Goal: Contribute content: Contribute content

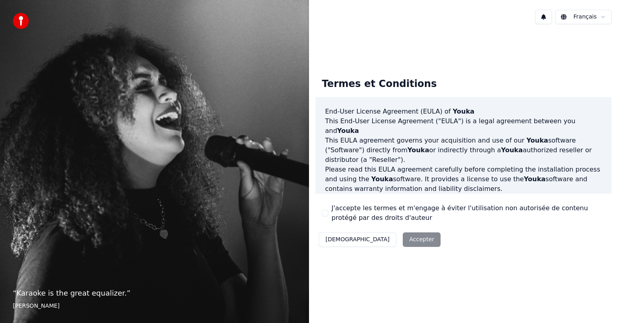
click at [373, 240] on div "Décliner Accepter" at bounding box center [379, 239] width 128 height 21
click at [376, 240] on div "Décliner Accepter" at bounding box center [379, 239] width 128 height 21
click at [325, 212] on button "J'accepte les termes et m'engage à éviter l'utilisation non autorisée de conten…" at bounding box center [325, 213] width 6 height 6
click at [403, 237] on button "Accepter" at bounding box center [422, 239] width 38 height 14
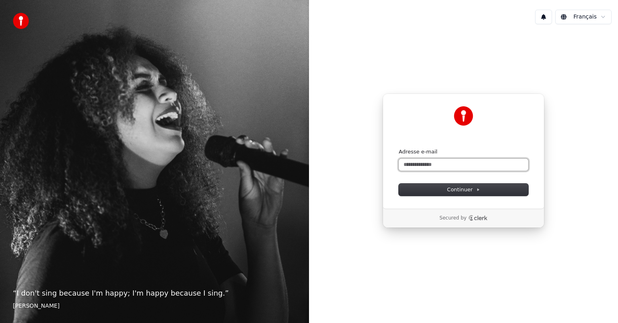
click at [447, 163] on input "Adresse e-mail" at bounding box center [464, 164] width 130 height 12
click at [444, 163] on input "Adresse e-mail" at bounding box center [464, 164] width 130 height 12
click at [416, 163] on input "**********" at bounding box center [464, 164] width 130 height 12
drag, startPoint x: 461, startPoint y: 187, endPoint x: 394, endPoint y: 235, distance: 83.0
click at [462, 187] on span "Continuer" at bounding box center [463, 189] width 33 height 7
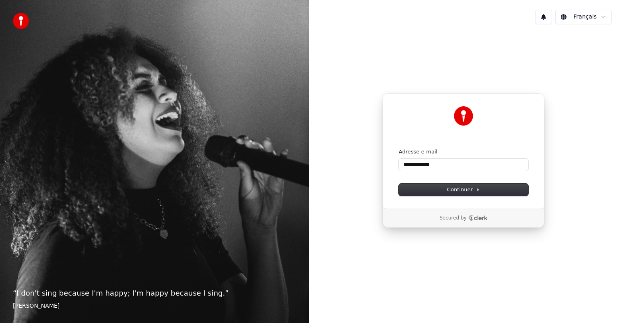
type input "**********"
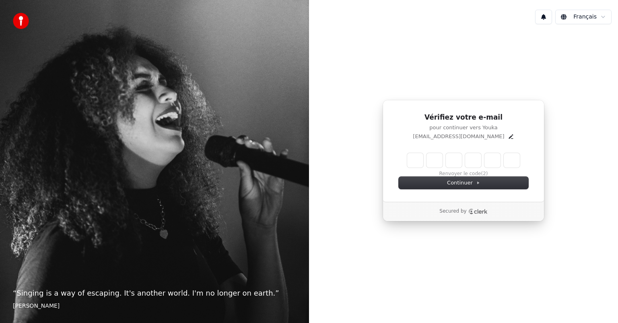
click at [408, 161] on input "Enter verification code" at bounding box center [463, 160] width 113 height 14
type input "******"
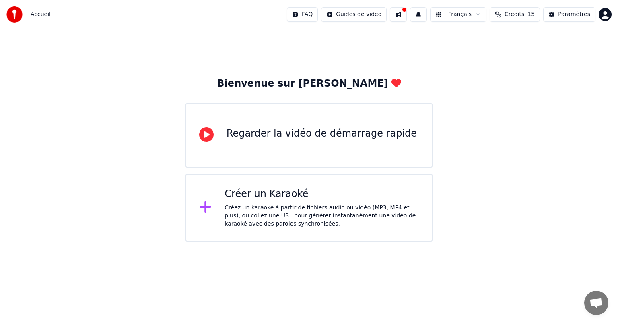
click at [254, 195] on div "Créer un Karaoké" at bounding box center [321, 193] width 194 height 13
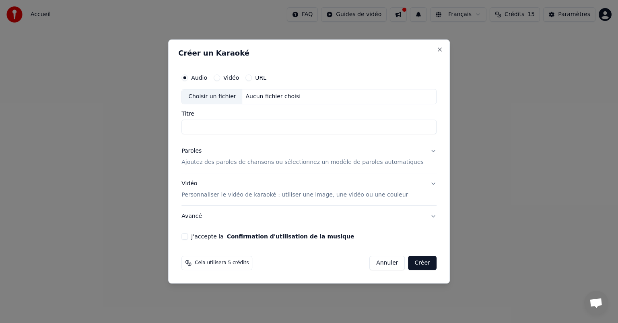
click at [220, 77] on button "Vidéo" at bounding box center [217, 77] width 6 height 6
click at [223, 95] on div "Choisir un fichier" at bounding box center [212, 96] width 60 height 14
click at [282, 127] on input "**********" at bounding box center [308, 126] width 255 height 14
click at [232, 126] on input "**********" at bounding box center [308, 126] width 255 height 14
click at [223, 126] on input "**********" at bounding box center [308, 126] width 255 height 14
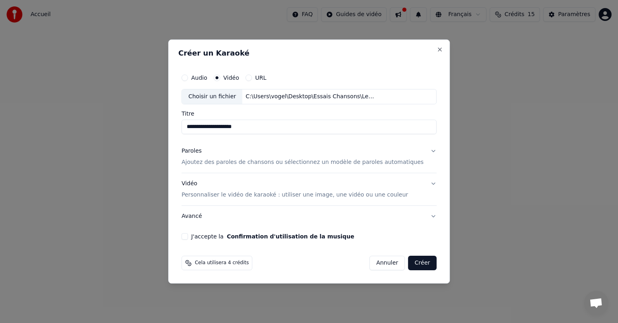
type input "**********"
click at [419, 182] on button "Vidéo Personnaliser le vidéo de karaoké : utiliser une image, une vidéo ou une …" at bounding box center [308, 189] width 255 height 32
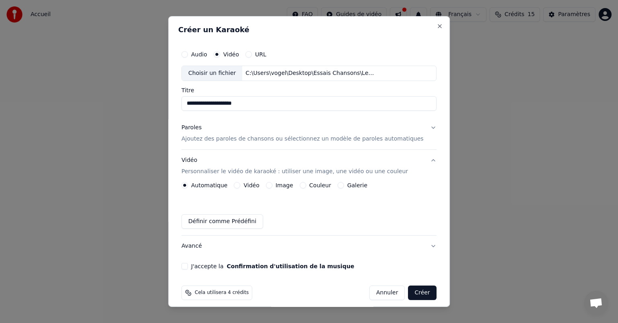
click at [241, 182] on button "Vidéo" at bounding box center [237, 185] width 6 height 6
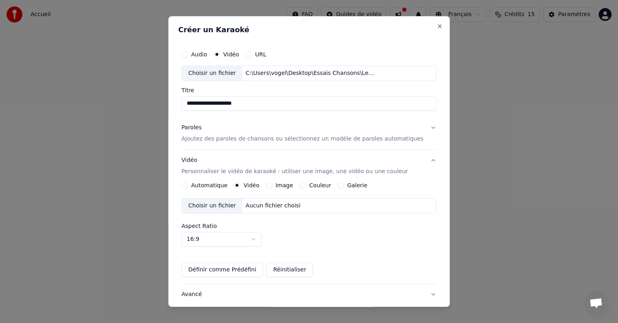
click at [226, 205] on div "Choisir un fichier" at bounding box center [212, 205] width 60 height 14
click at [272, 184] on button "Image" at bounding box center [269, 185] width 6 height 6
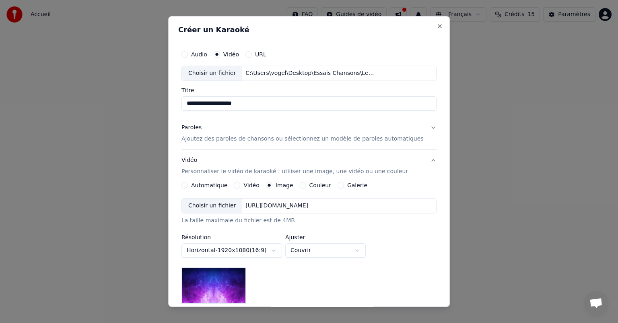
click at [224, 204] on div "Choisir un fichier" at bounding box center [212, 205] width 60 height 14
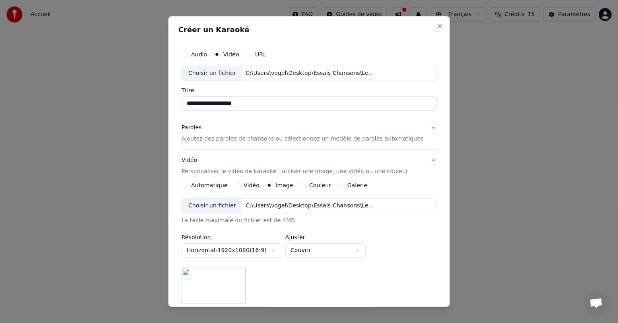
scroll to position [80, 0]
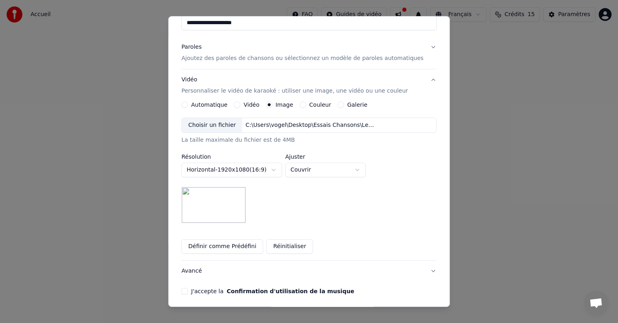
click at [241, 209] on img at bounding box center [213, 205] width 64 height 36
click at [282, 168] on button "Horizontal - 1920 x 1080 ( 16 : 9 )" at bounding box center [231, 170] width 101 height 14
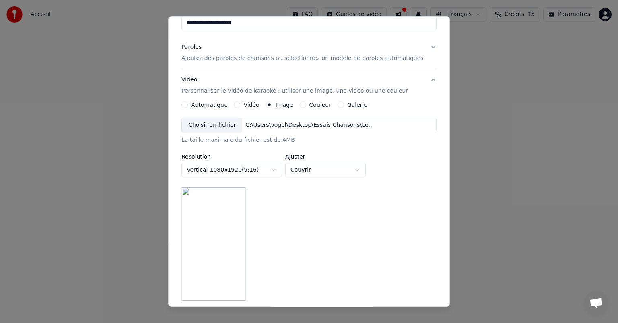
scroll to position [121, 0]
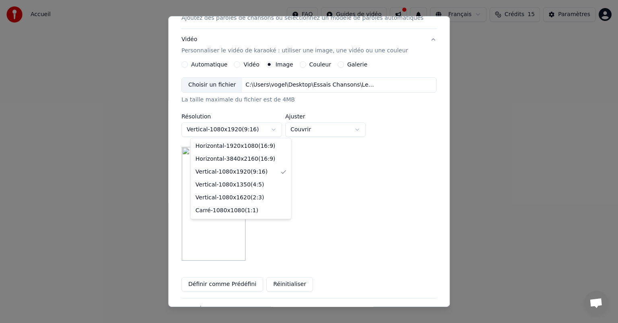
click at [281, 126] on body "**********" at bounding box center [309, 120] width 618 height 241
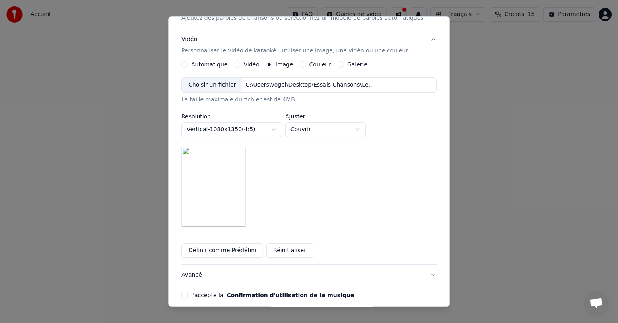
click at [279, 129] on body "**********" at bounding box center [309, 120] width 618 height 241
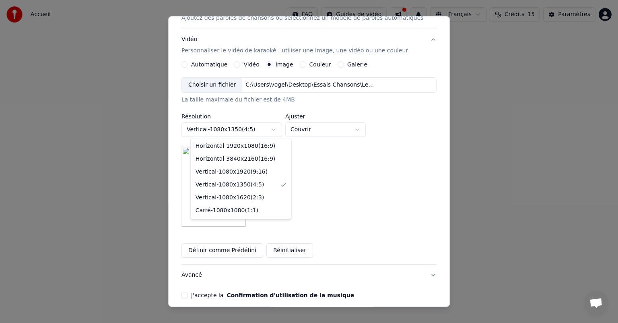
select select "*********"
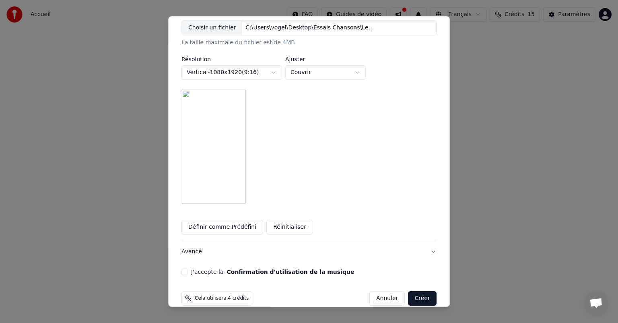
scroll to position [189, 0]
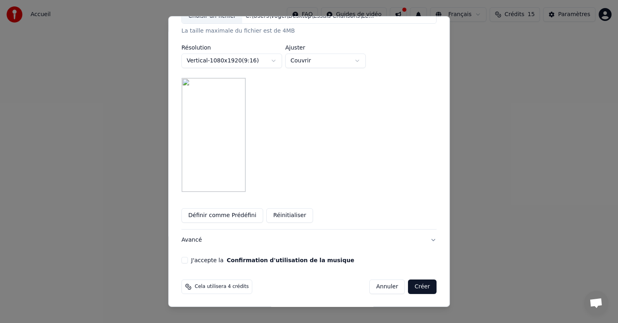
click at [413, 283] on button "Créer" at bounding box center [422, 286] width 28 height 14
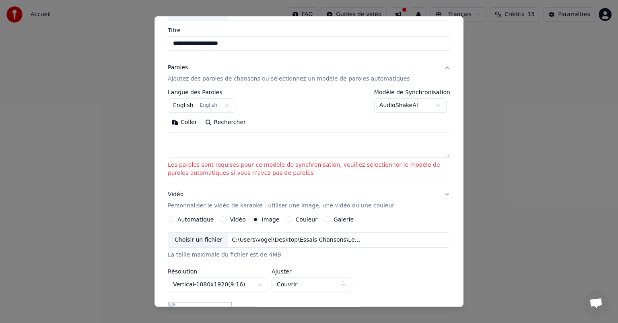
scroll to position [58, 0]
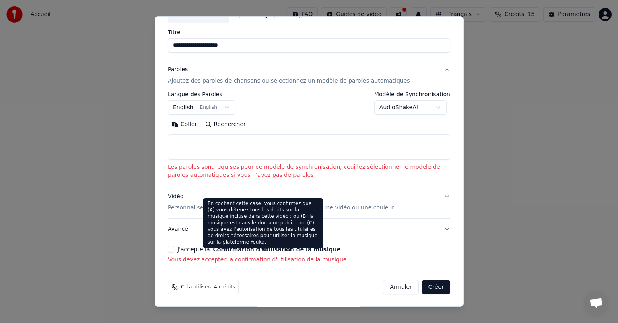
click at [203, 136] on textarea at bounding box center [309, 147] width 282 height 26
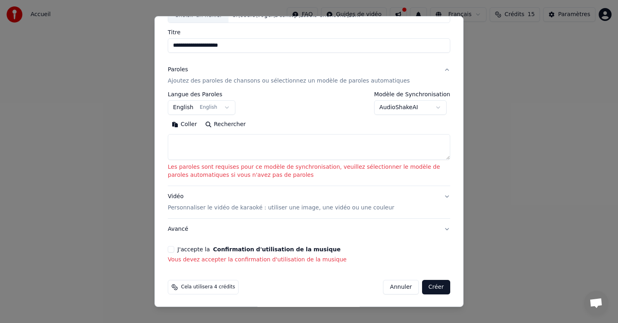
paste textarea "**********"
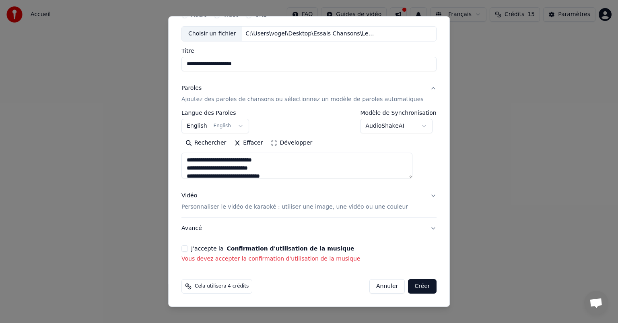
scroll to position [39, 0]
type textarea "**********"
click at [188, 247] on button "J'accepte la Confirmation d'utilisation de la musique" at bounding box center [184, 249] width 6 height 6
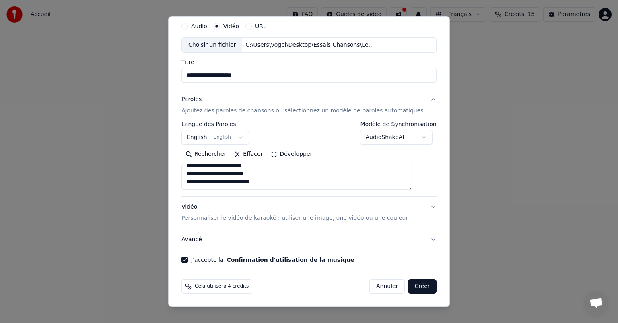
scroll to position [27, 0]
click at [408, 286] on button "Créer" at bounding box center [422, 287] width 28 height 14
select select "**"
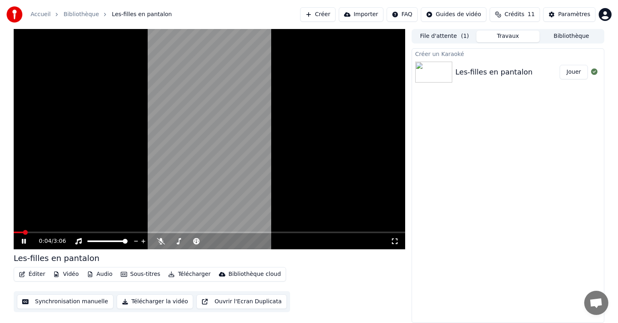
click at [43, 206] on video at bounding box center [209, 139] width 391 height 220
click at [26, 239] on icon at bounding box center [29, 241] width 19 height 6
click at [86, 162] on video at bounding box center [209, 139] width 391 height 220
click at [568, 72] on button "Jouer" at bounding box center [574, 72] width 28 height 14
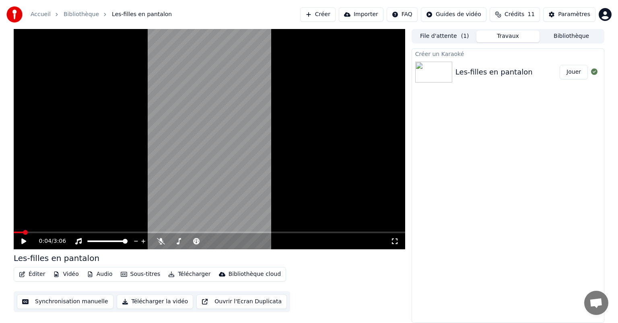
click at [123, 241] on span at bounding box center [125, 241] width 5 height 5
click at [185, 126] on video at bounding box center [209, 139] width 391 height 220
click at [72, 272] on button "Vidéo" at bounding box center [66, 273] width 32 height 11
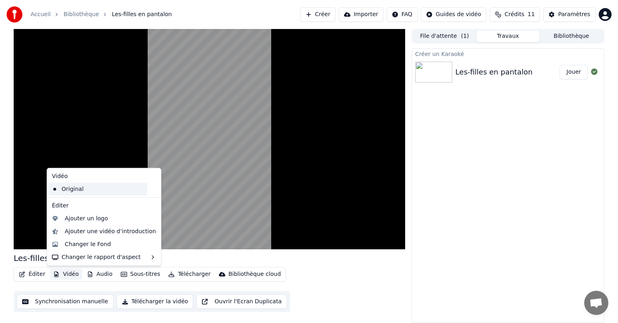
click at [74, 187] on div "Original" at bounding box center [98, 189] width 99 height 13
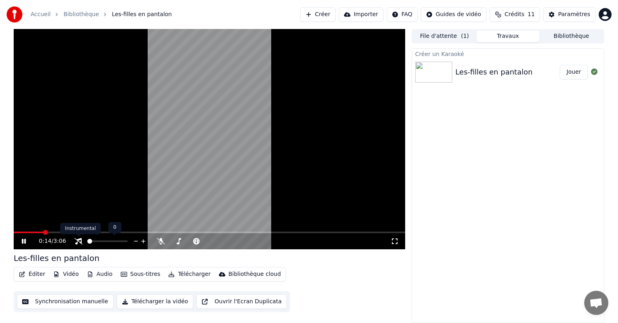
click at [77, 238] on body "Accueil Bibliothèque Les-filles en pantalon Créer Importer FAQ Guides de vidéo …" at bounding box center [309, 161] width 618 height 323
click at [76, 241] on icon at bounding box center [78, 241] width 8 height 6
click at [76, 239] on icon at bounding box center [78, 241] width 8 height 6
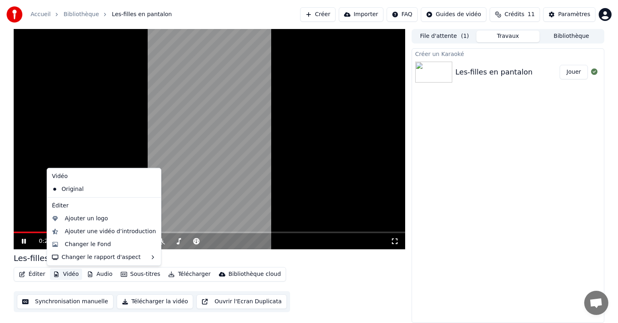
click at [72, 274] on button "Vidéo" at bounding box center [66, 273] width 32 height 11
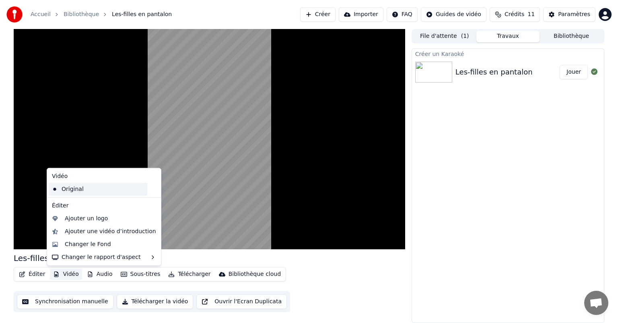
click at [79, 190] on div "Original" at bounding box center [98, 189] width 99 height 13
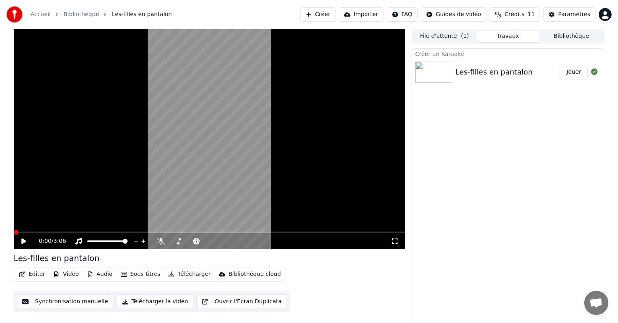
click at [95, 271] on button "Audio" at bounding box center [100, 273] width 32 height 11
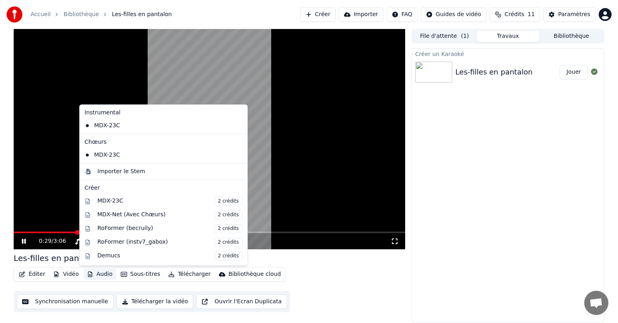
click at [58, 192] on video at bounding box center [209, 139] width 391 height 220
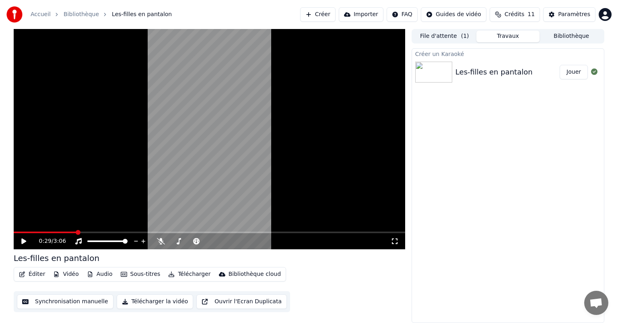
click at [25, 239] on icon at bounding box center [29, 241] width 19 height 6
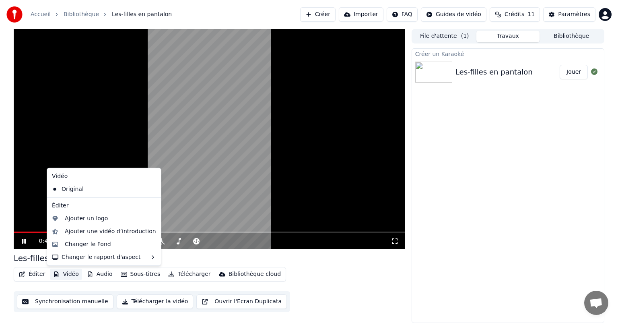
click at [74, 272] on button "Vidéo" at bounding box center [66, 273] width 32 height 11
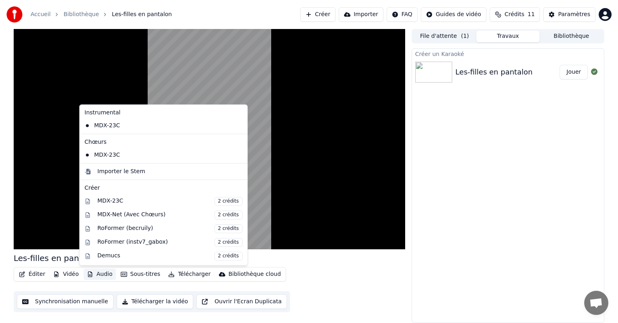
click at [93, 275] on button "Audio" at bounding box center [100, 273] width 32 height 11
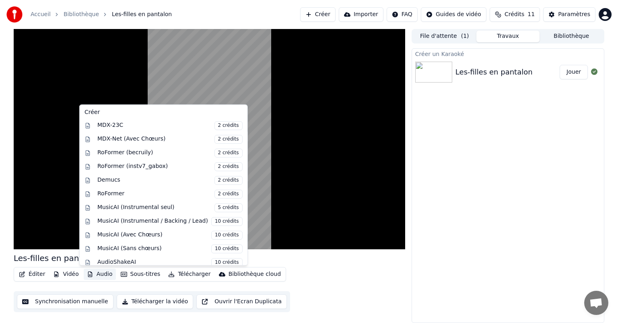
scroll to position [79, 0]
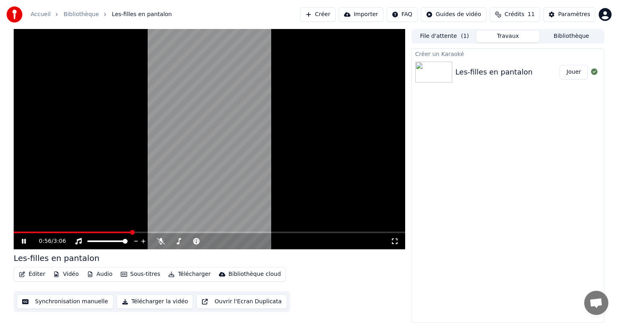
click at [55, 198] on video at bounding box center [209, 139] width 391 height 220
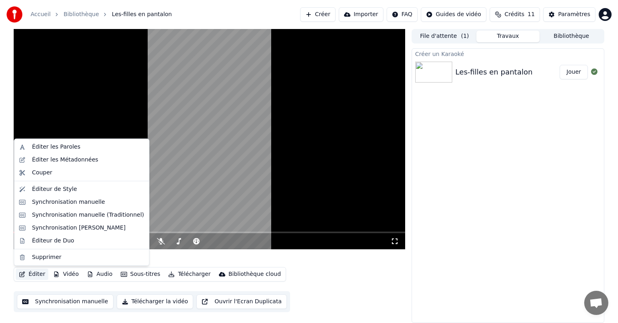
click at [39, 275] on button "Éditer" at bounding box center [32, 273] width 33 height 11
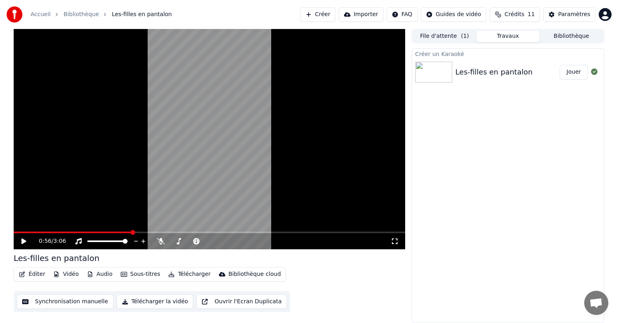
click at [91, 129] on video at bounding box center [209, 139] width 391 height 220
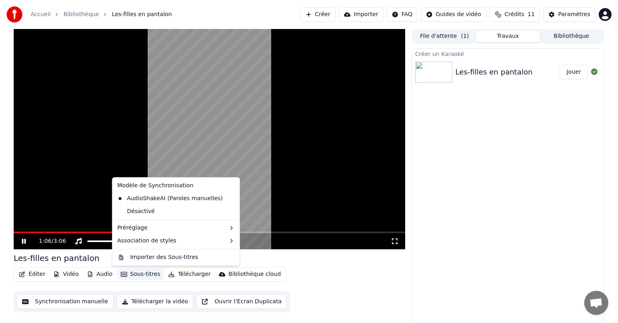
click at [132, 274] on button "Sous-titres" at bounding box center [140, 273] width 46 height 11
click at [130, 210] on div "Désactivé" at bounding box center [176, 211] width 124 height 13
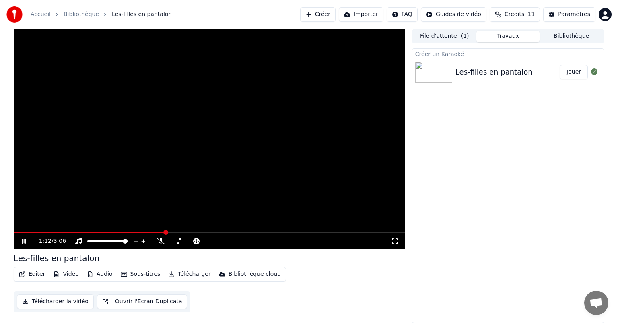
click at [142, 273] on button "Sous-titres" at bounding box center [140, 273] width 46 height 11
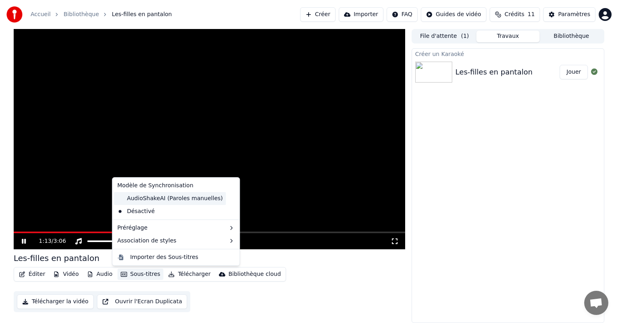
click at [145, 197] on div "AudioShakeAI (Paroles manuelles)" at bounding box center [170, 198] width 112 height 13
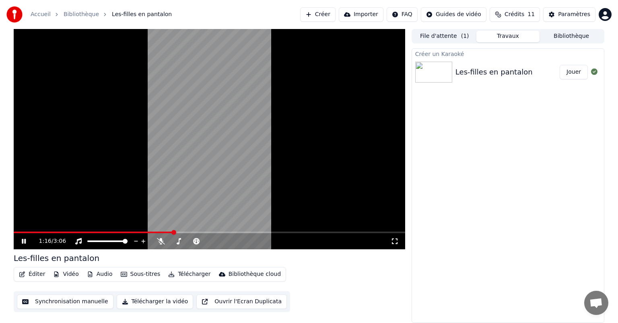
click at [96, 274] on button "Audio" at bounding box center [100, 273] width 32 height 11
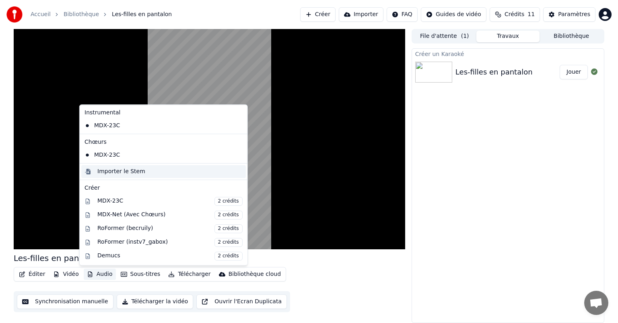
click at [113, 171] on div "Importer le Stem" at bounding box center [121, 171] width 48 height 8
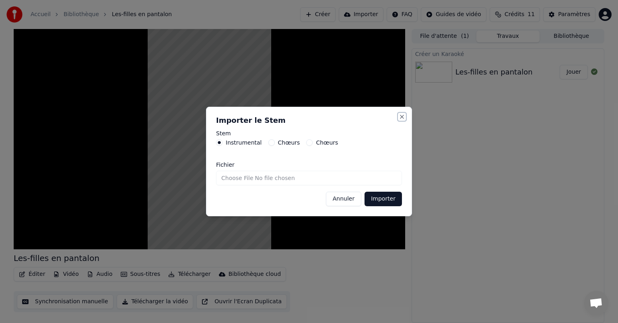
click at [405, 114] on button "Close" at bounding box center [402, 116] width 6 height 6
